Goal: Check status: Check status

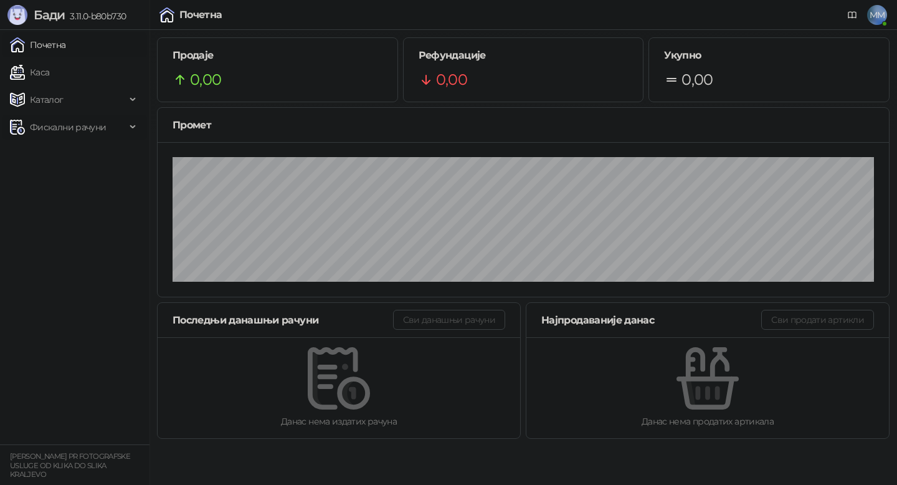
click at [77, 128] on span "Фискални рачуни" at bounding box center [68, 127] width 76 height 25
click at [75, 157] on link "Издати рачуни" at bounding box center [57, 154] width 84 height 25
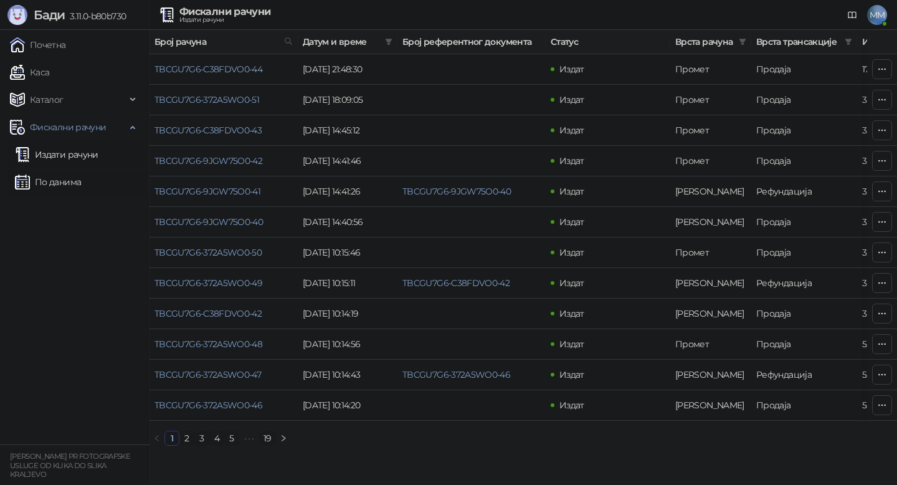
click at [77, 186] on link "По данима" at bounding box center [48, 182] width 66 height 25
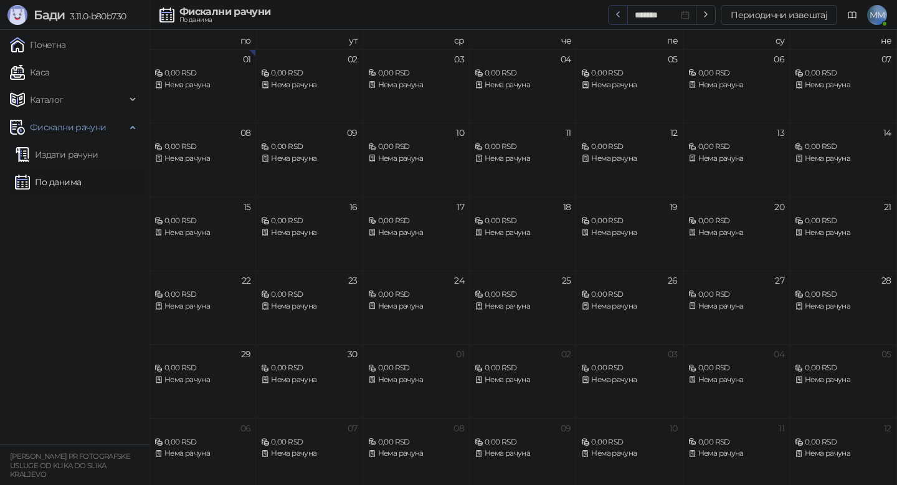
click at [623, 16] on icon "button" at bounding box center [618, 14] width 10 height 10
type input "*******"
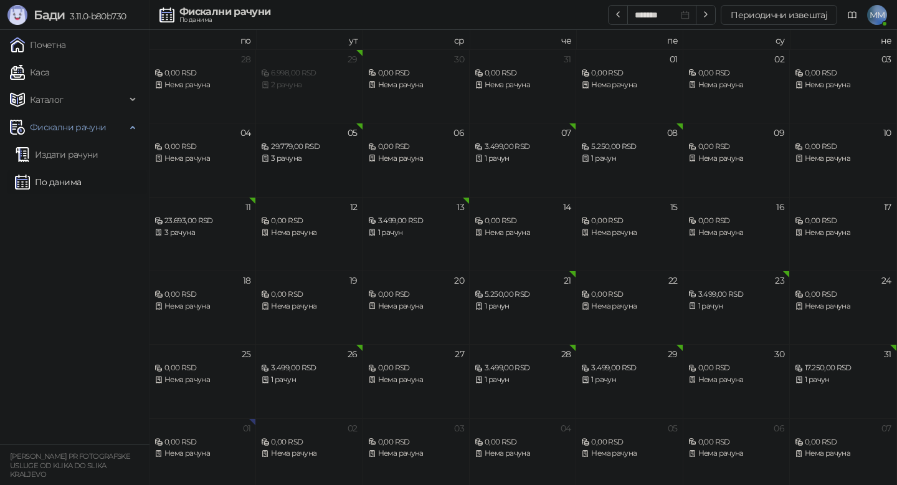
click at [284, 146] on div "29.779,00 RSD" at bounding box center [309, 147] width 96 height 12
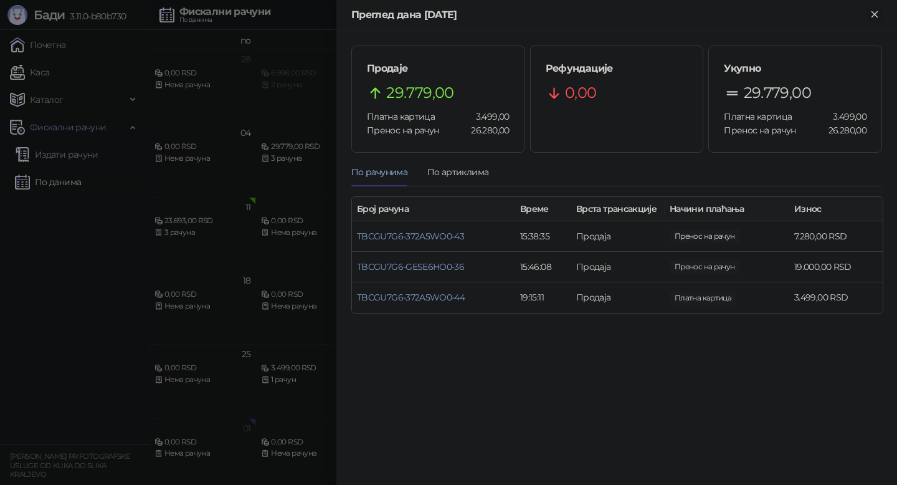
click at [872, 13] on icon "Close" at bounding box center [874, 14] width 11 height 11
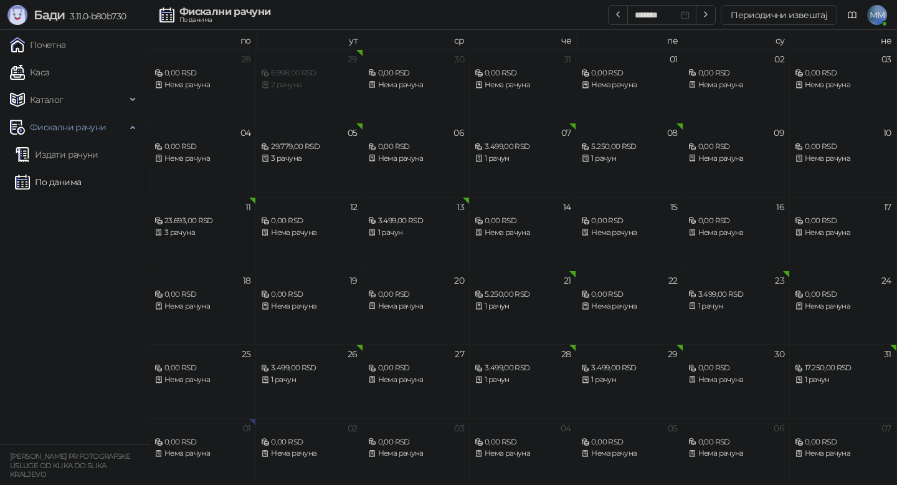
click at [176, 220] on div "23.693,00 RSD" at bounding box center [203, 221] width 96 height 12
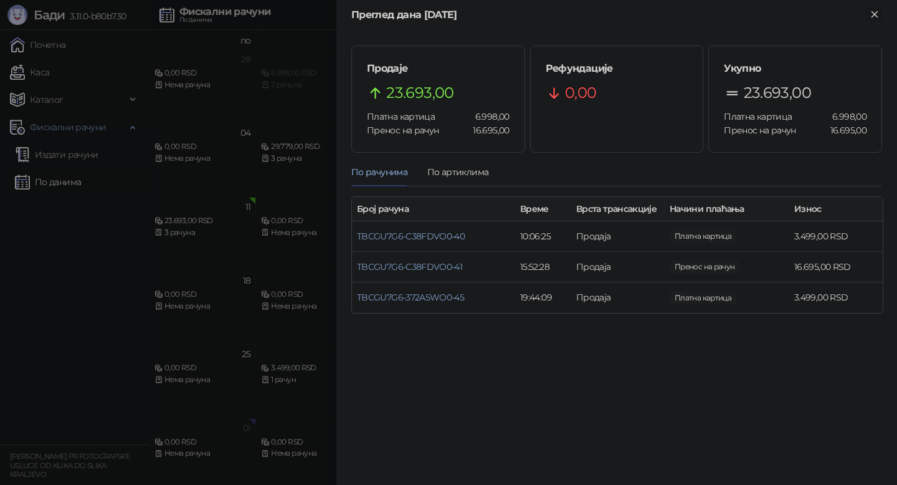
click at [874, 16] on icon "Close" at bounding box center [874, 14] width 11 height 11
